Goal: Information Seeking & Learning: Learn about a topic

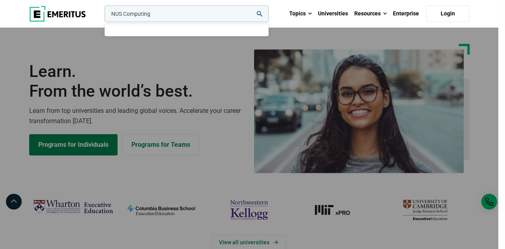
type input "NUS Computing"
click at [103, 16] on button "search" at bounding box center [103, 16] width 0 height 0
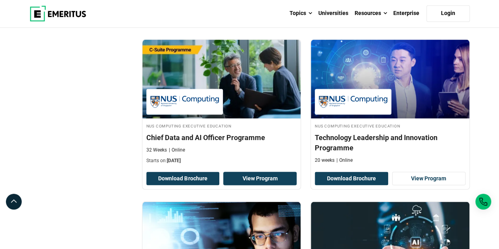
scroll to position [631, 0]
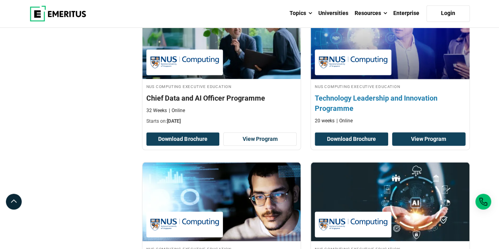
drag, startPoint x: 432, startPoint y: 138, endPoint x: 419, endPoint y: 142, distance: 14.1
click at [419, 142] on link "View Program" at bounding box center [428, 138] width 73 height 13
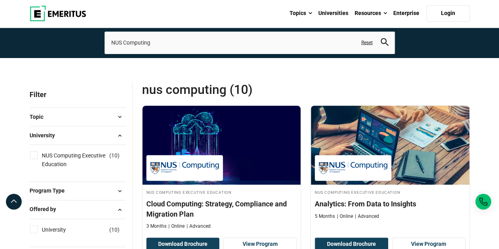
scroll to position [0, 0]
